Goal: Find specific fact: Find specific page/section

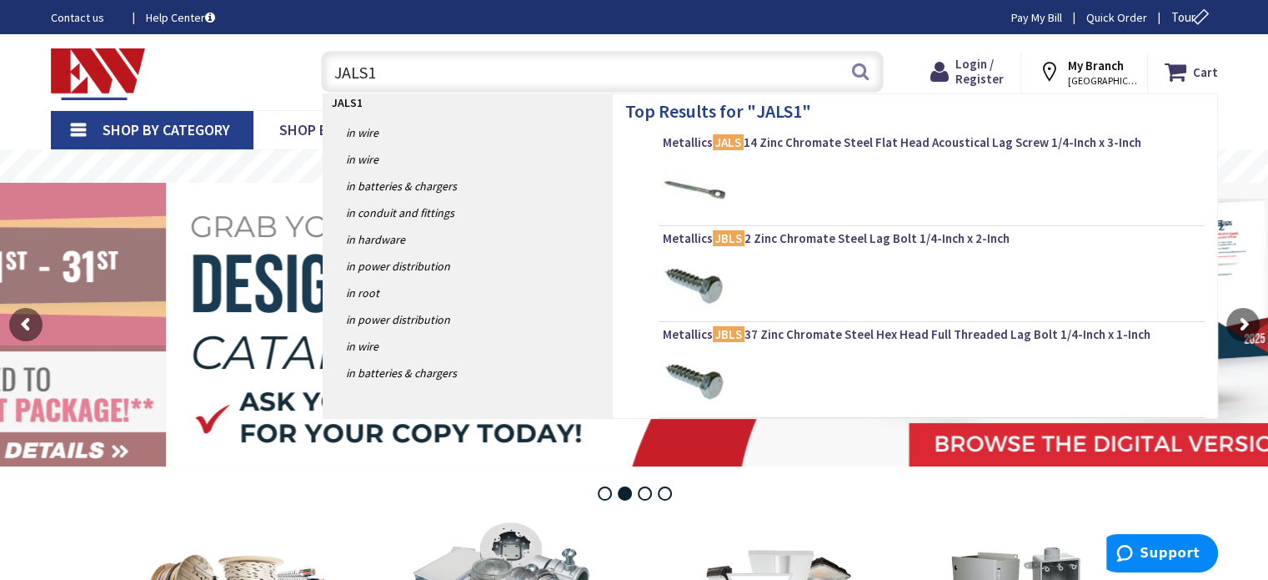
type input "JALS14"
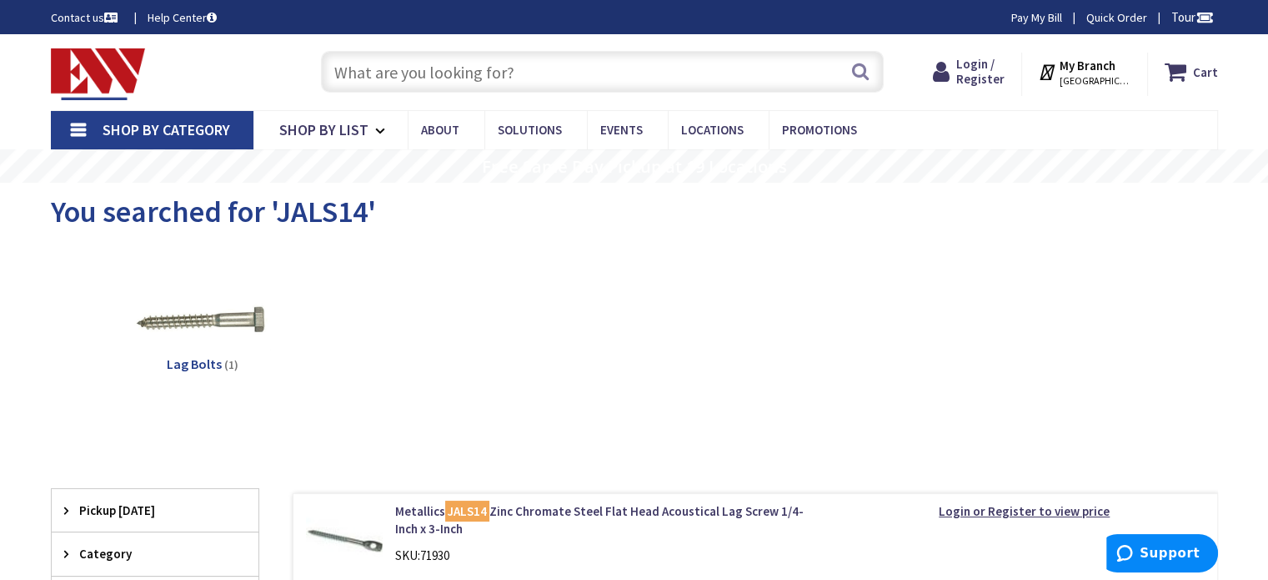
click at [539, 76] on input "text" at bounding box center [602, 72] width 563 height 42
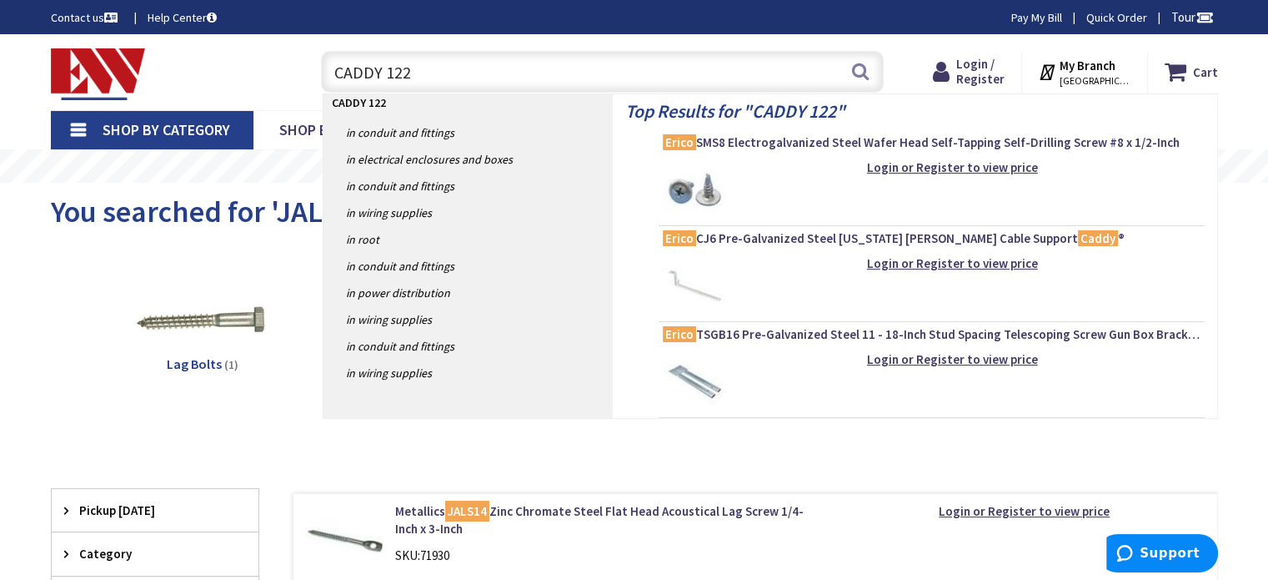
type input "CADDY 122Z"
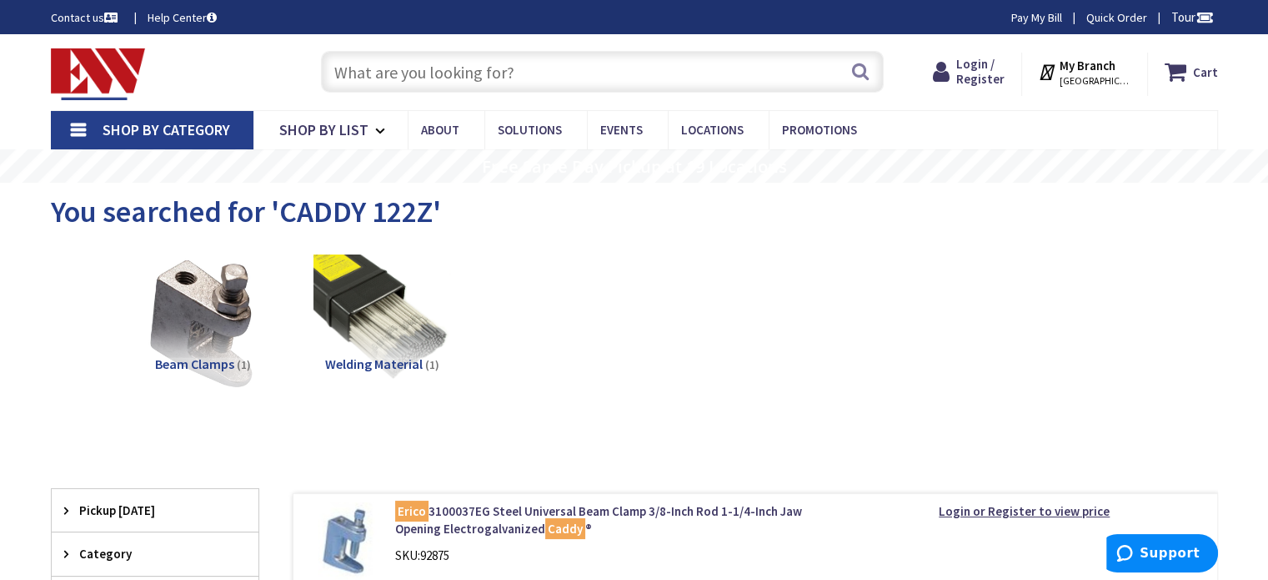
click at [546, 69] on input "text" at bounding box center [602, 72] width 563 height 42
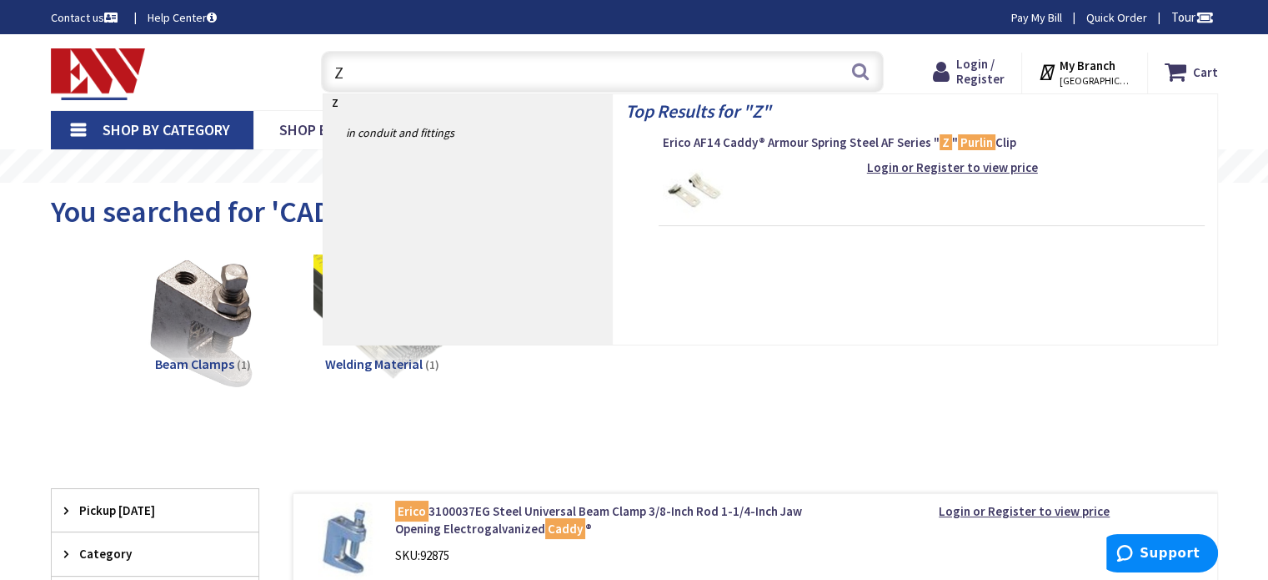
type input "Z"
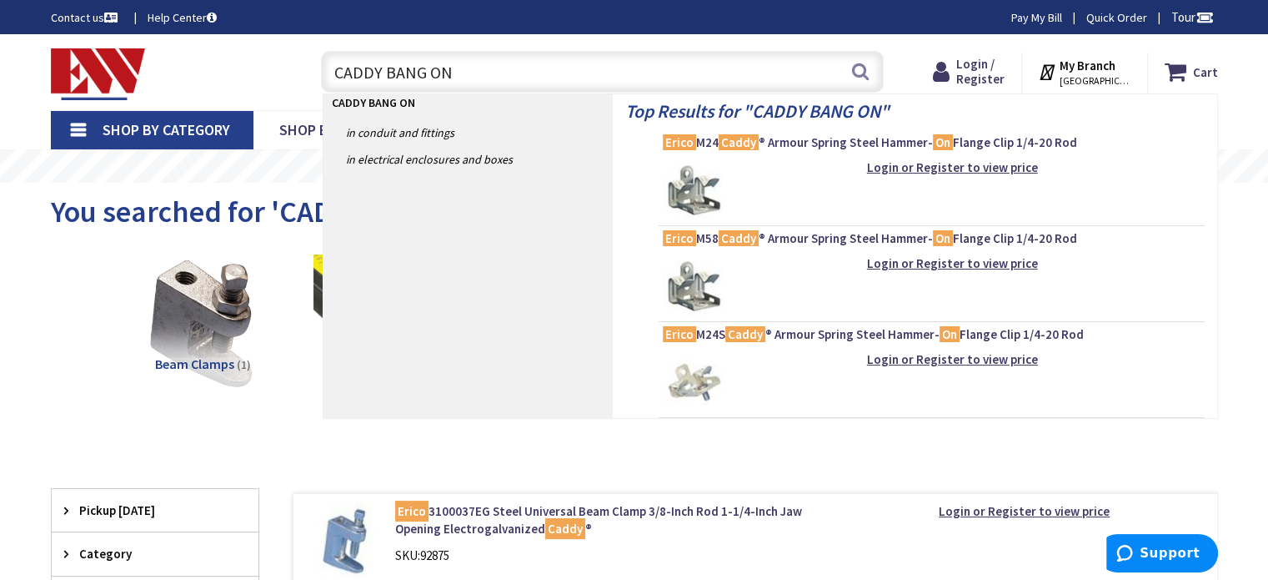
drag, startPoint x: 469, startPoint y: 71, endPoint x: 274, endPoint y: 68, distance: 195.2
click at [274, 68] on div "Toggle Nav CADDY BANG ON CADDY BANG ON Search Cart My Cart Close You have no it…" at bounding box center [634, 72] width 1192 height 56
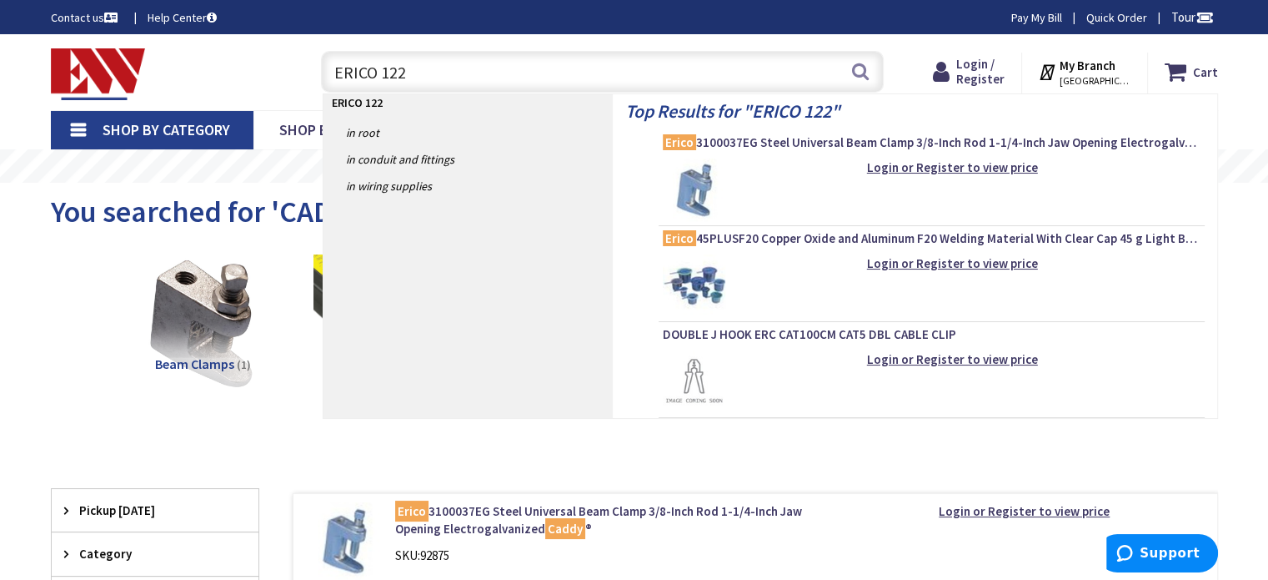
type input "ERICO 122Z"
